Goal: Transaction & Acquisition: Purchase product/service

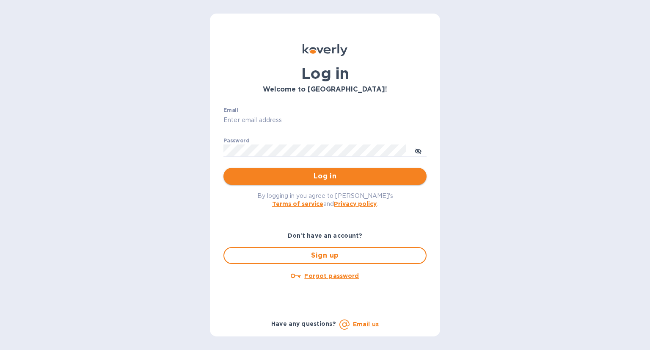
type input "[EMAIL_ADDRESS][DOMAIN_NAME]"
click at [310, 173] on span "Log in" at bounding box center [325, 176] width 190 height 10
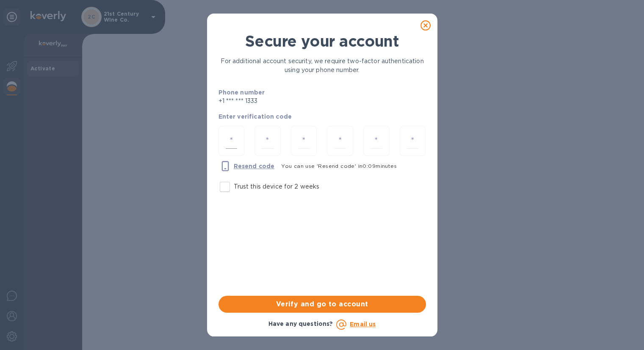
click at [232, 138] on input "number" at bounding box center [232, 141] width 12 height 16
type input "7"
type input "0"
type input "8"
type input "0"
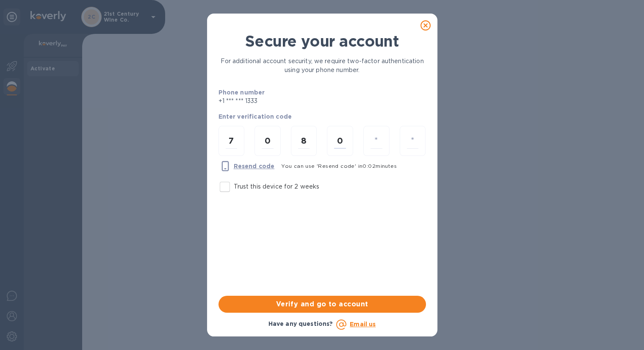
type input "2"
type input "3"
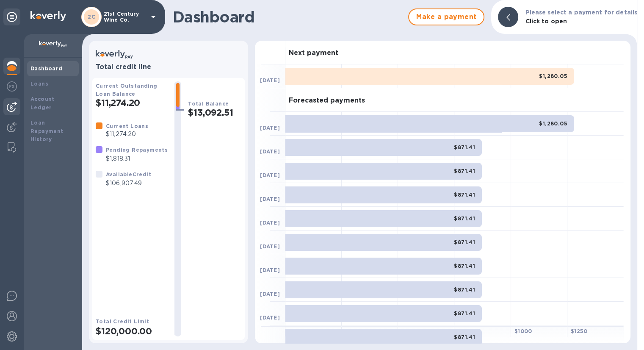
click at [15, 103] on img at bounding box center [12, 107] width 10 height 10
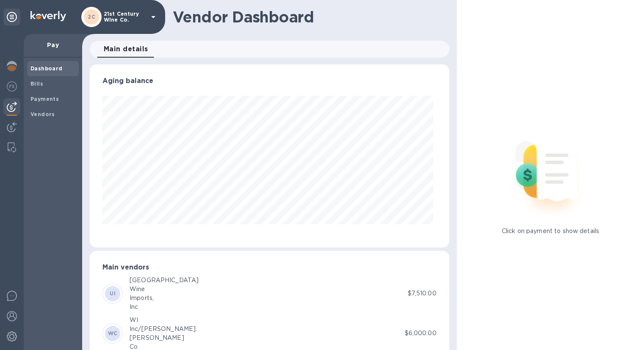
scroll to position [183, 356]
click at [34, 82] on b "Bills" at bounding box center [36, 83] width 13 height 6
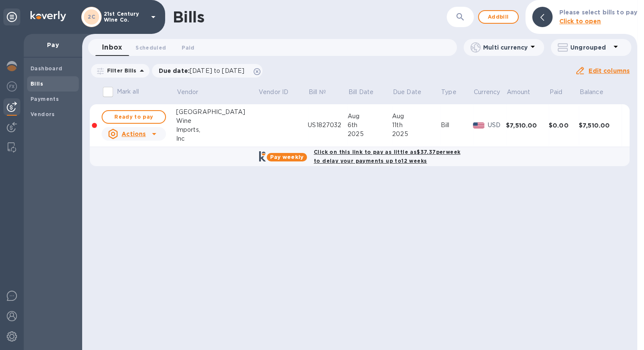
click at [358, 156] on div "Click on this link to pay as little as $37.37 per week to delay your payments u…" at bounding box center [387, 156] width 150 height 21
checkbox input "true"
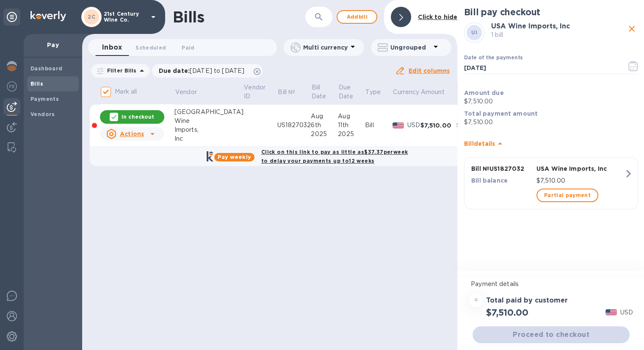
click at [557, 336] on div "Proceed to checkout" at bounding box center [551, 334] width 160 height 20
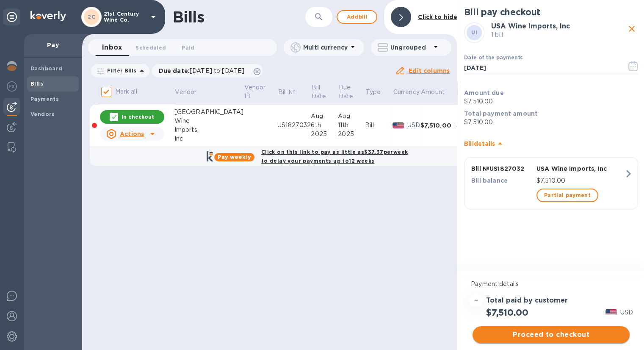
click at [558, 334] on span "Proceed to checkout" at bounding box center [550, 334] width 143 height 10
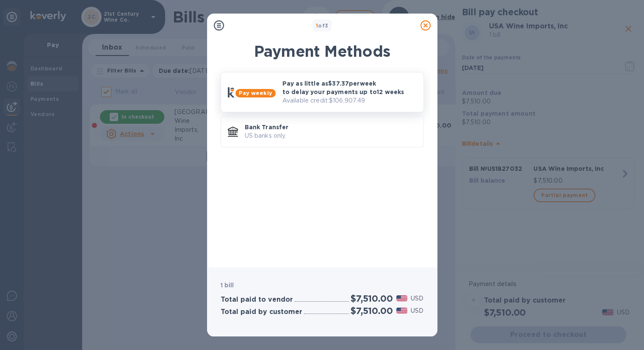
click at [337, 95] on p "Pay as little as $37.37 per week to delay your payments up to 12 weeks" at bounding box center [349, 87] width 134 height 17
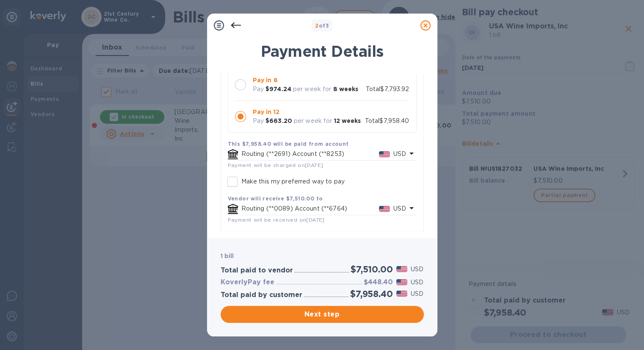
scroll to position [137, 0]
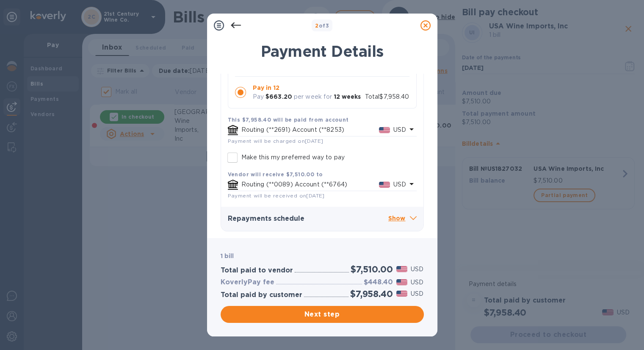
click at [391, 219] on p "Show" at bounding box center [402, 218] width 28 height 11
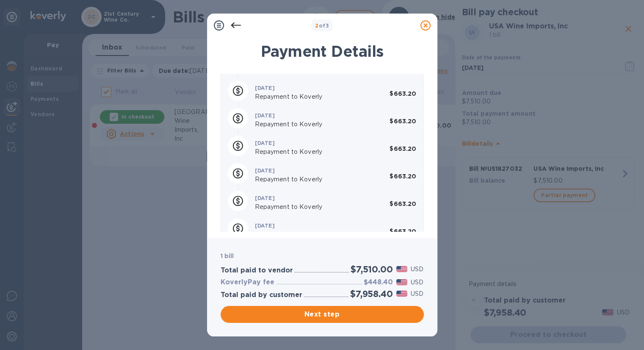
scroll to position [494, 0]
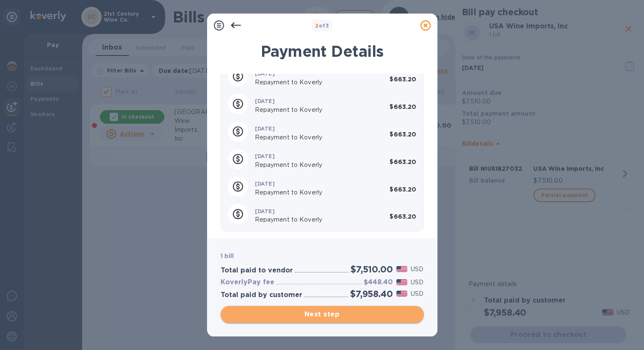
click at [359, 314] on span "Next step" at bounding box center [322, 314] width 190 height 10
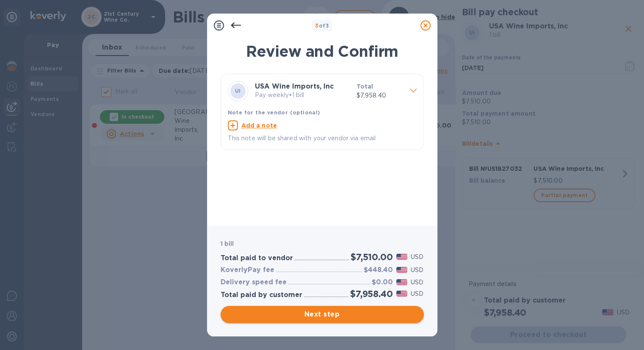
click at [359, 314] on span "Next step" at bounding box center [322, 314] width 190 height 10
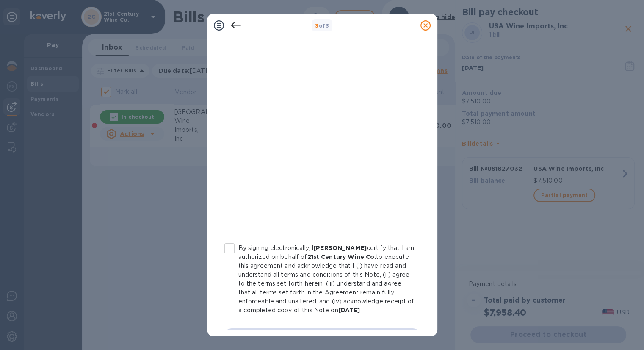
scroll to position [124, 0]
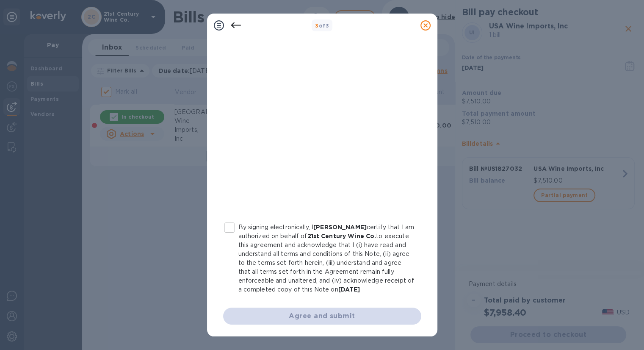
click at [229, 227] on input "By signing electronically, I Alexei Beratis certify that I am authorized on beh…" at bounding box center [230, 227] width 18 height 18
checkbox input "true"
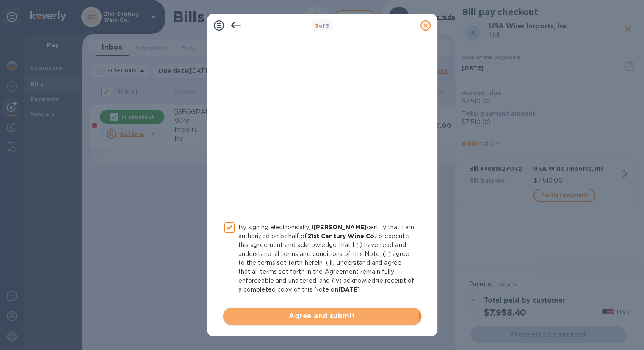
click at [314, 317] on span "Agree and submit" at bounding box center [322, 316] width 185 height 10
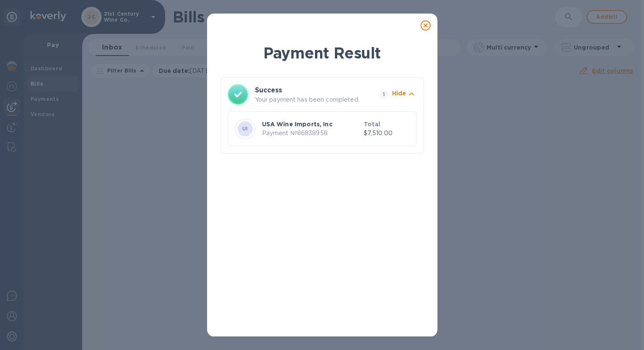
click at [426, 25] on icon at bounding box center [425, 25] width 10 height 10
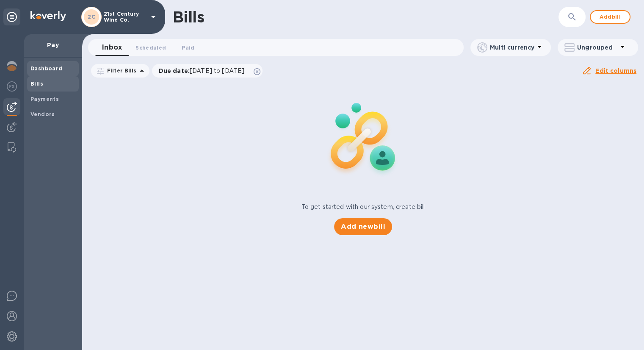
click at [44, 64] on span "Dashboard" at bounding box center [46, 68] width 32 height 8
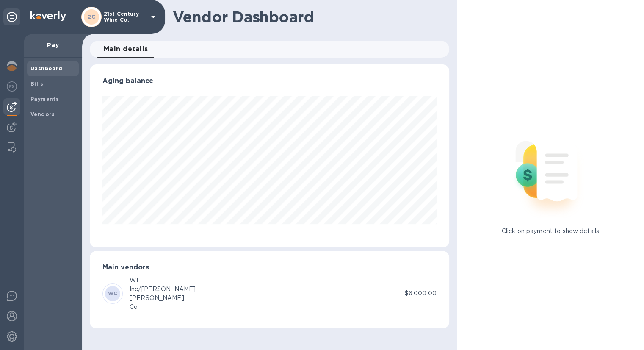
scroll to position [183, 359]
